Goal: Navigation & Orientation: Find specific page/section

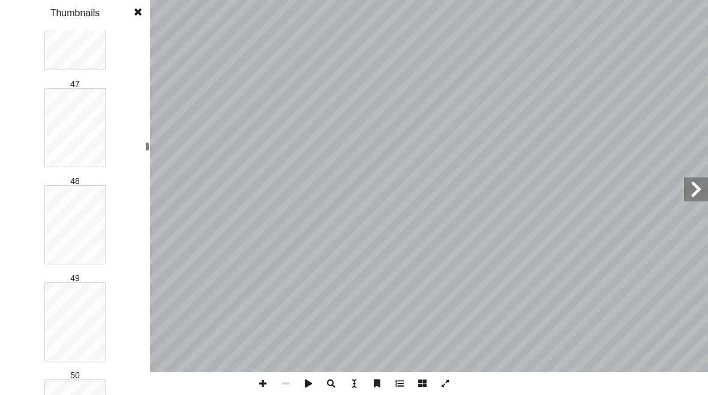
click at [77, 185] on span "48" at bounding box center [75, 181] width 10 height 10
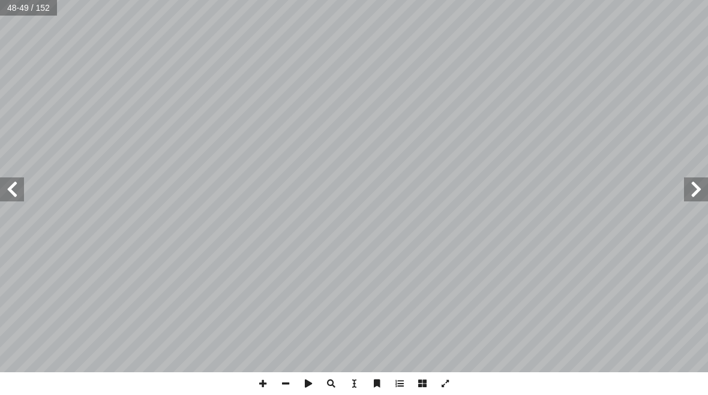
click at [689, 194] on span at bounding box center [696, 190] width 24 height 24
click at [5, 190] on span at bounding box center [12, 190] width 24 height 24
click at [686, 194] on span at bounding box center [696, 190] width 24 height 24
click at [10, 191] on span at bounding box center [12, 190] width 24 height 24
click at [691, 190] on span at bounding box center [696, 190] width 24 height 24
